Goal: Check status: Check status

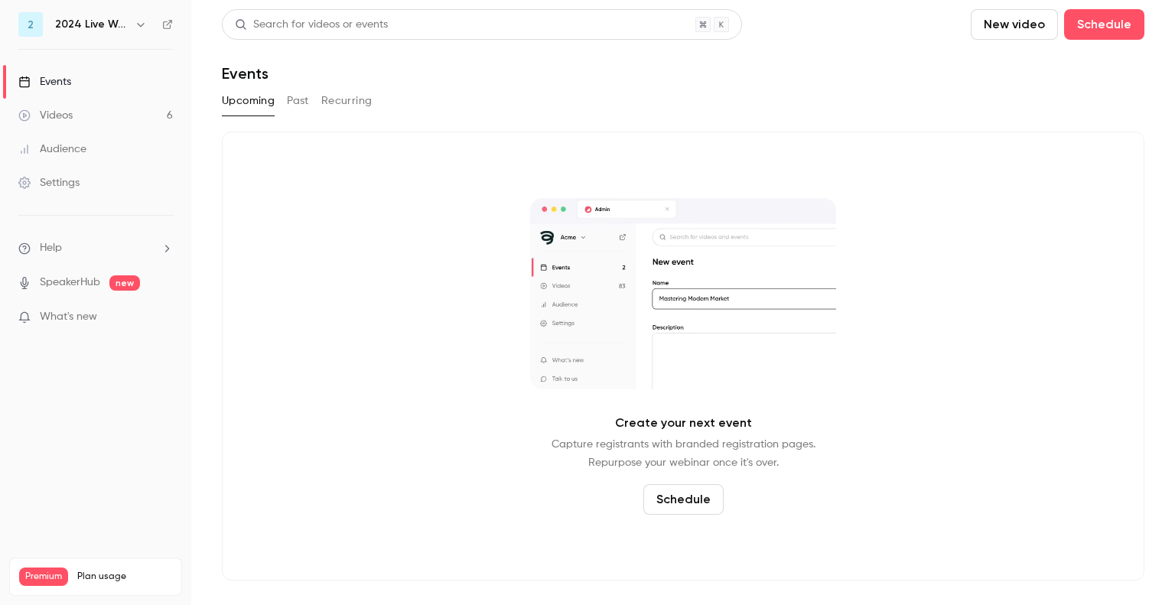
click at [244, 100] on button "Upcoming" at bounding box center [248, 101] width 53 height 24
click at [141, 24] on icon "button" at bounding box center [141, 24] width 12 height 12
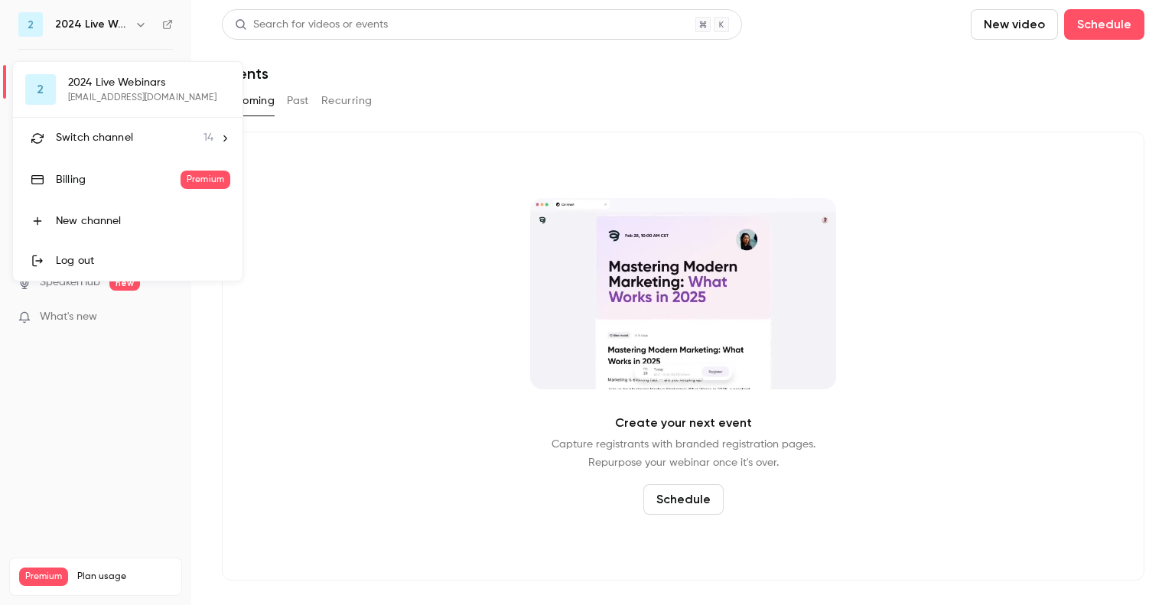
click at [139, 23] on div at bounding box center [587, 302] width 1175 height 605
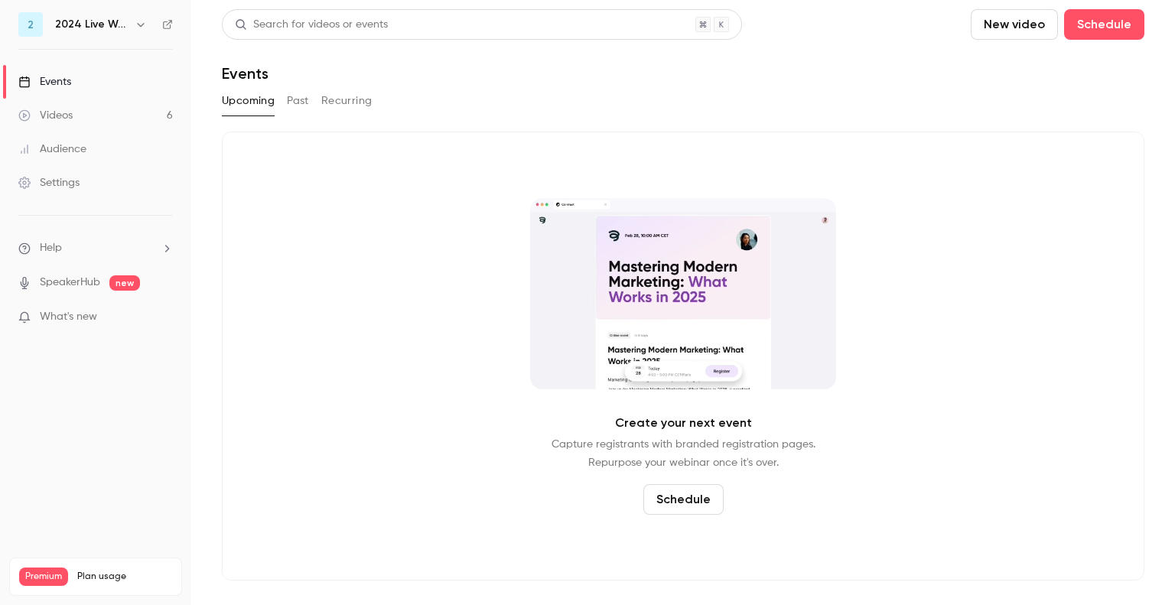
click at [139, 23] on icon "button" at bounding box center [141, 24] width 12 height 12
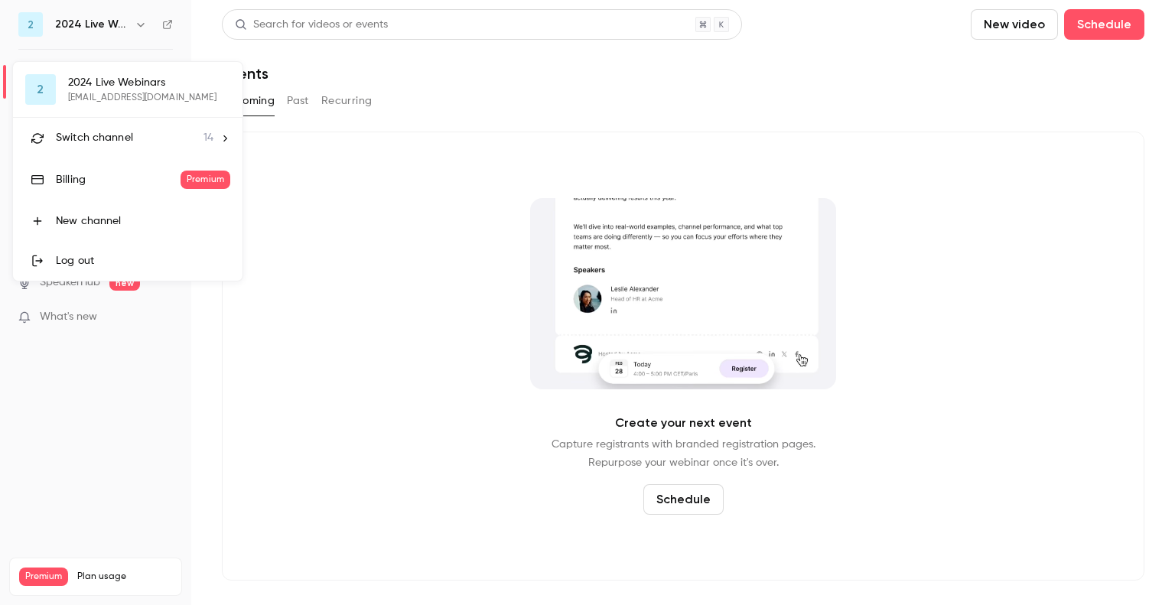
click at [88, 21] on div at bounding box center [587, 302] width 1175 height 605
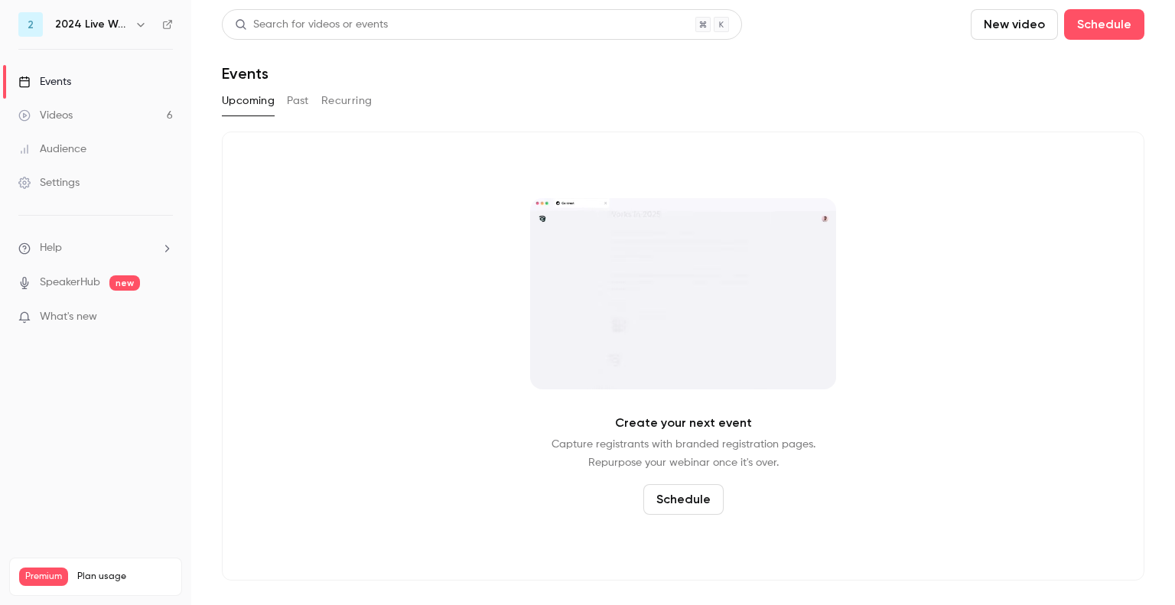
click at [140, 25] on icon "button" at bounding box center [140, 25] width 7 height 4
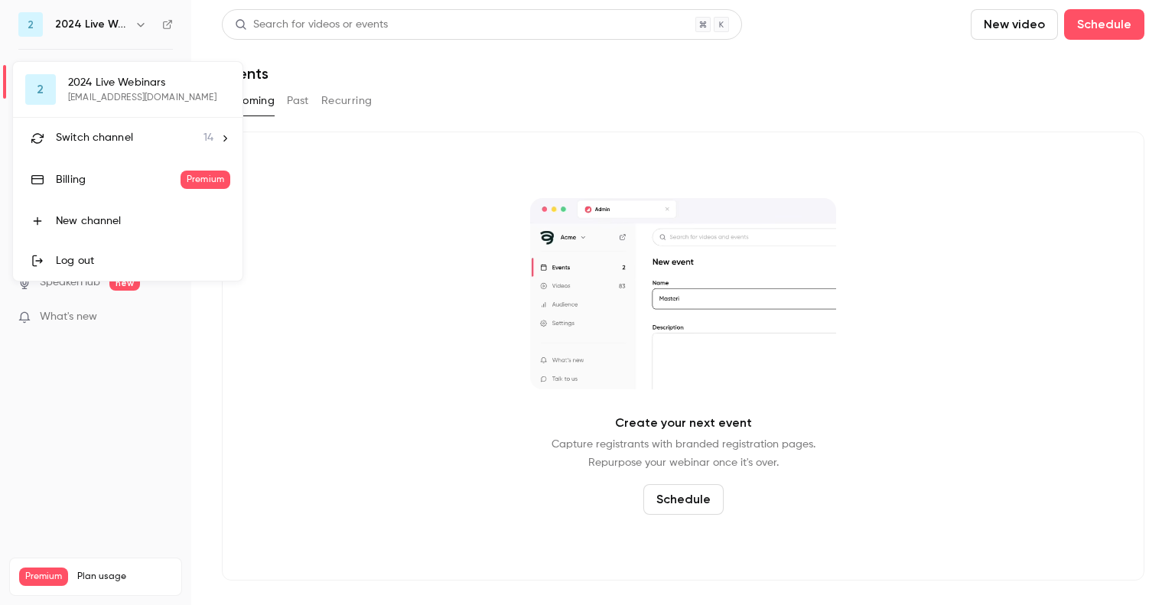
click at [229, 140] on icon at bounding box center [225, 138] width 11 height 11
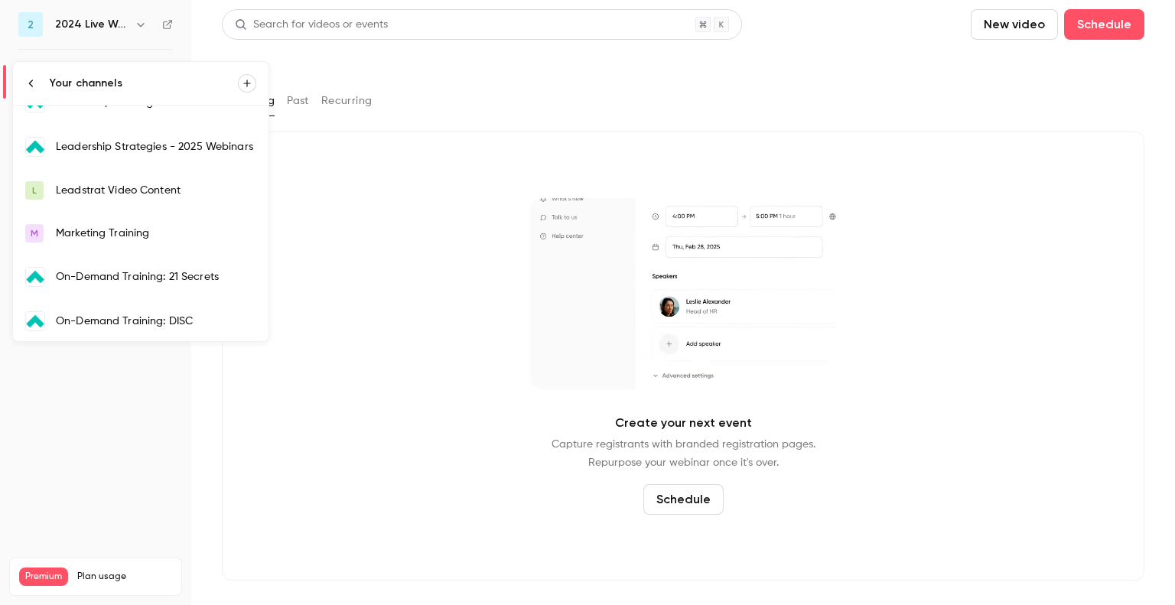
scroll to position [285, 0]
click at [108, 149] on div "Leadership Strategies - 2025 Webinars" at bounding box center [156, 145] width 200 height 15
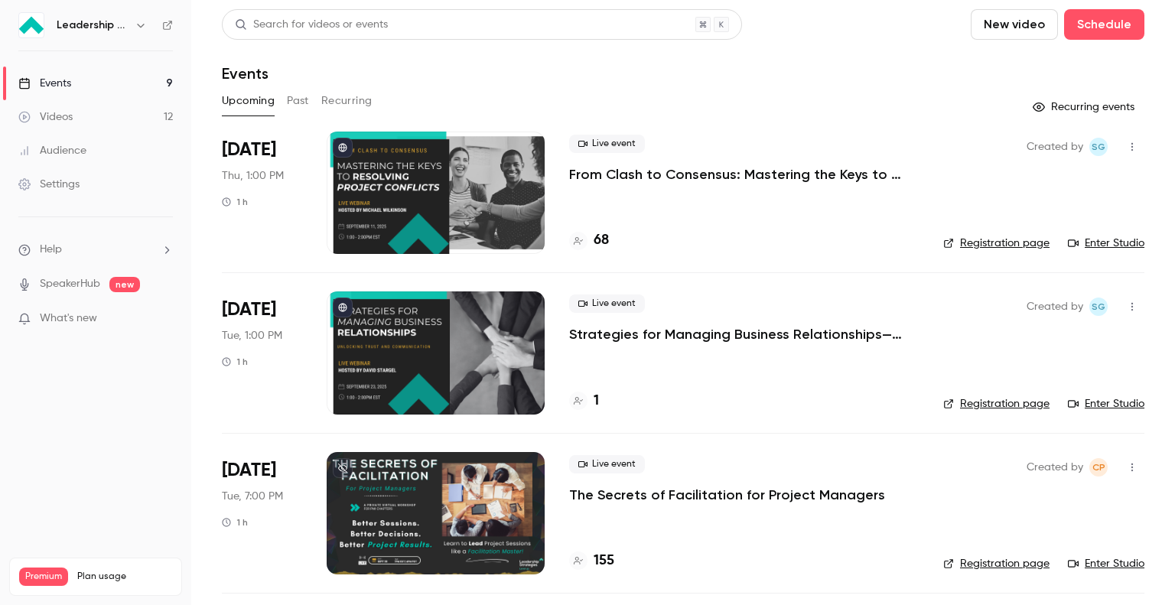
click at [679, 494] on p "The Secrets of Facilitation for Project Managers" at bounding box center [727, 495] width 316 height 18
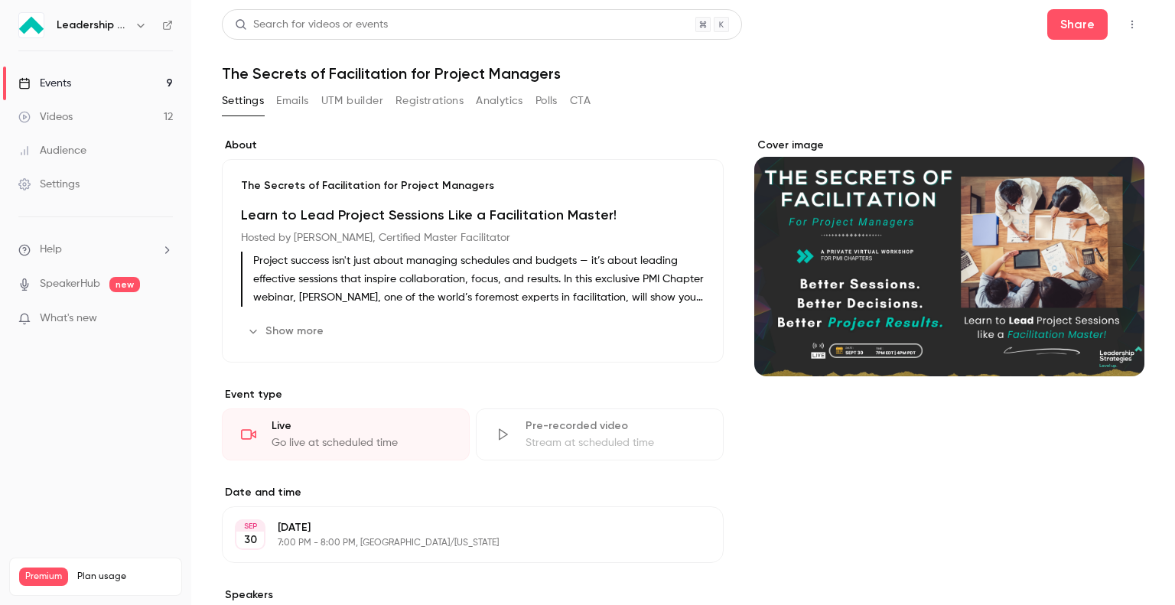
click at [439, 102] on button "Registrations" at bounding box center [430, 101] width 68 height 24
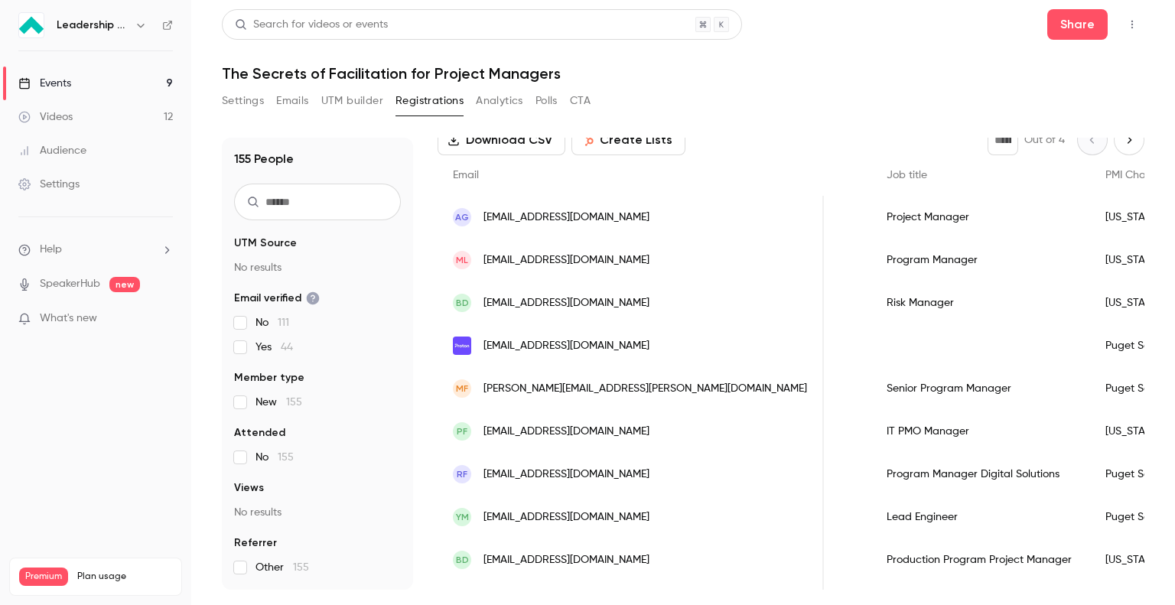
scroll to position [0, 802]
